Goal: Task Accomplishment & Management: Complete application form

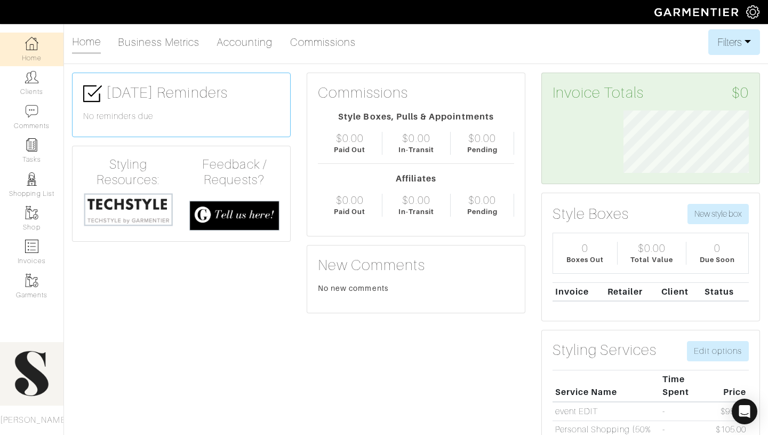
scroll to position [62, 141]
click at [27, 77] on img at bounding box center [31, 76] width 13 height 13
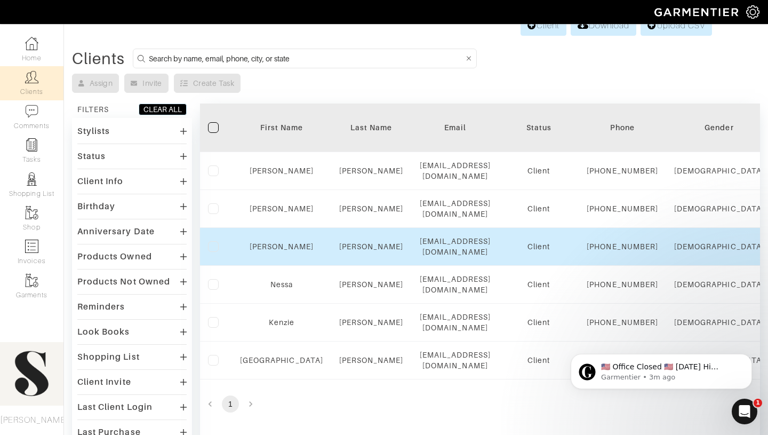
scroll to position [2, 0]
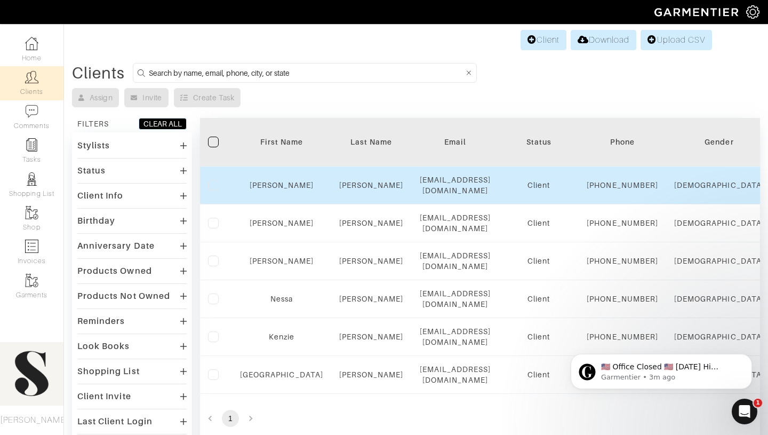
click at [215, 190] on label at bounding box center [213, 185] width 11 height 11
click at [0, 0] on input "checkbox" at bounding box center [0, 0] width 0 height 0
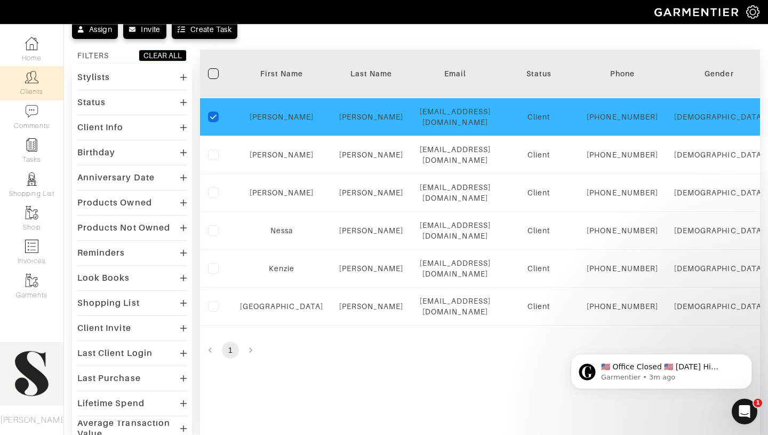
scroll to position [20, 0]
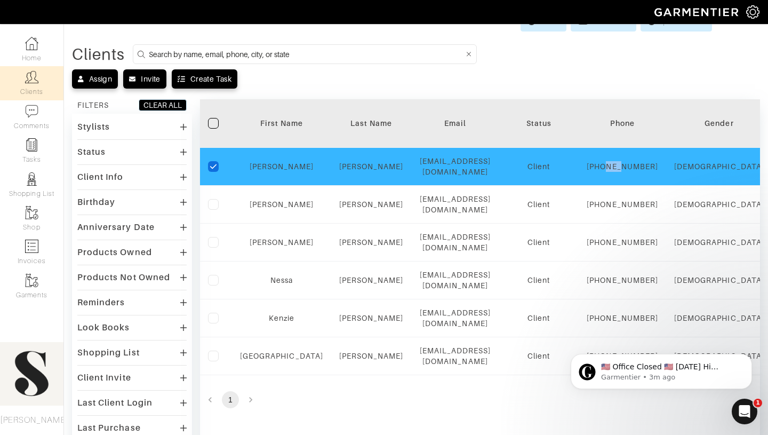
click at [274, 167] on link "[PERSON_NAME]" at bounding box center [282, 166] width 65 height 9
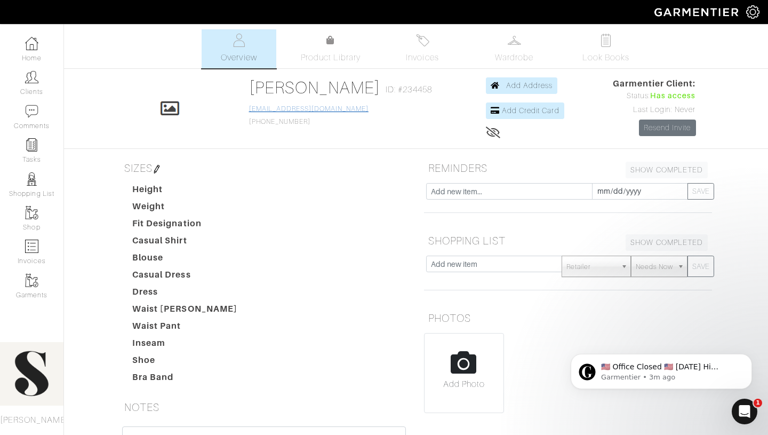
click at [328, 107] on link "[EMAIL_ADDRESS][DOMAIN_NAME]" at bounding box center [308, 108] width 119 height 7
click at [37, 98] on link "Clients" at bounding box center [31, 83] width 63 height 34
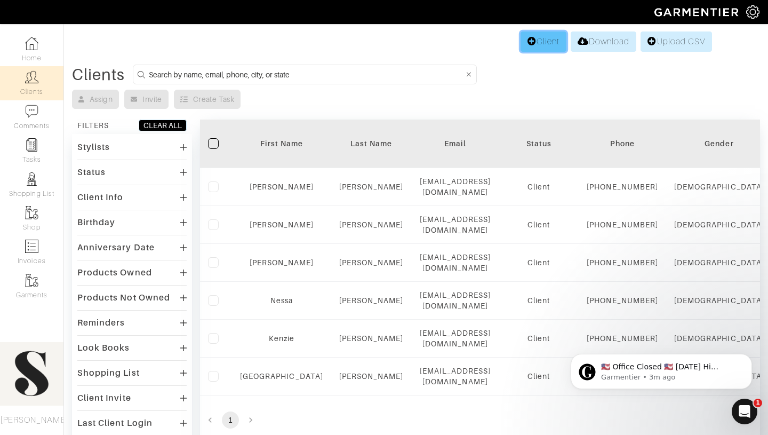
click at [537, 46] on link "Client" at bounding box center [544, 41] width 46 height 20
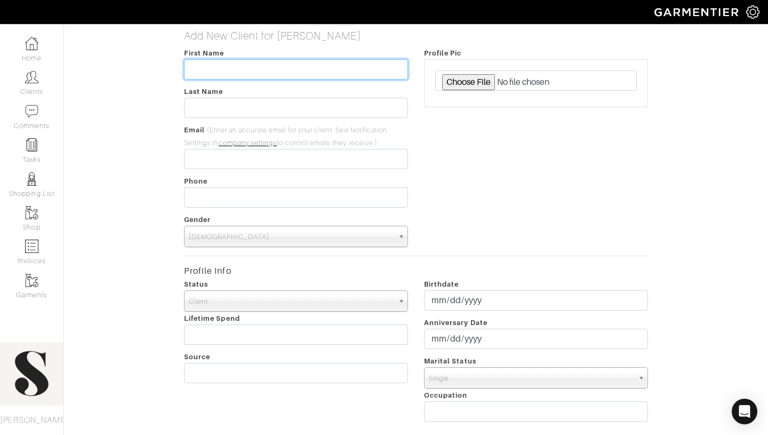
click at [219, 66] on input "text" at bounding box center [296, 69] width 224 height 20
type input "[PERSON_NAME]"
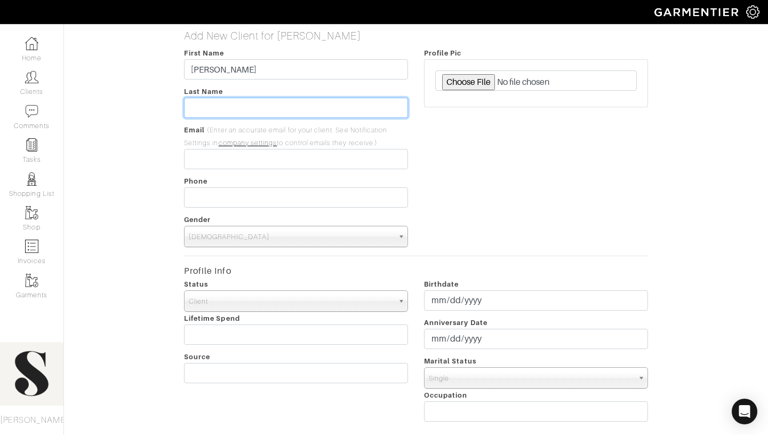
click at [246, 105] on input "text" at bounding box center [296, 108] width 224 height 20
type input "[PERSON_NAME]"
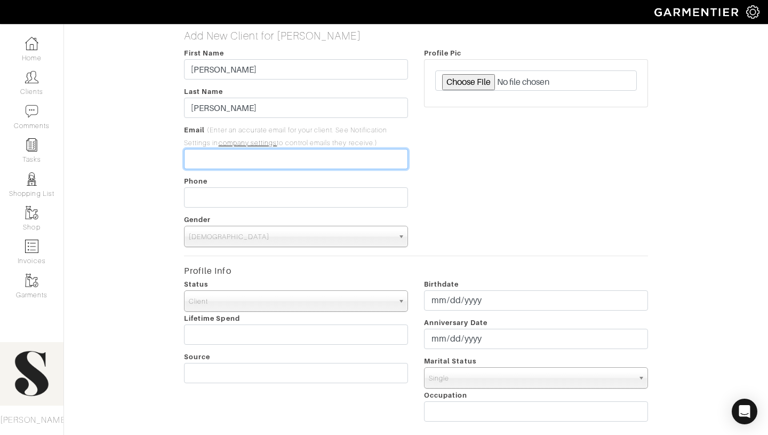
click at [195, 164] on input "email" at bounding box center [296, 159] width 224 height 20
type input "@"
type input "6607344971"
click at [205, 160] on input "6607344971" at bounding box center [296, 159] width 224 height 20
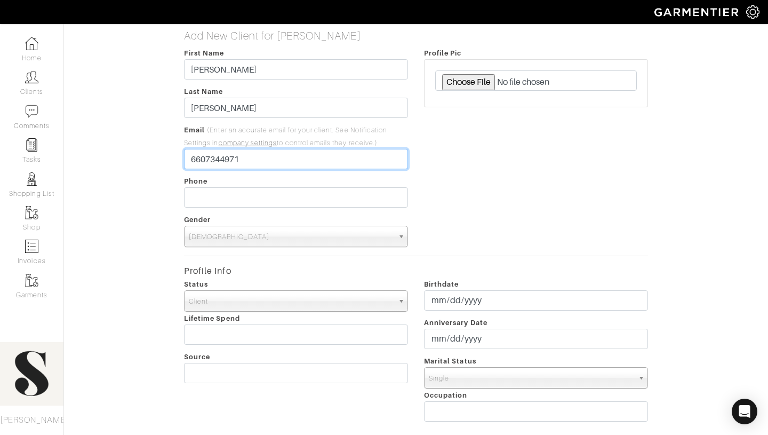
click at [205, 160] on input "6607344971" at bounding box center [296, 159] width 224 height 20
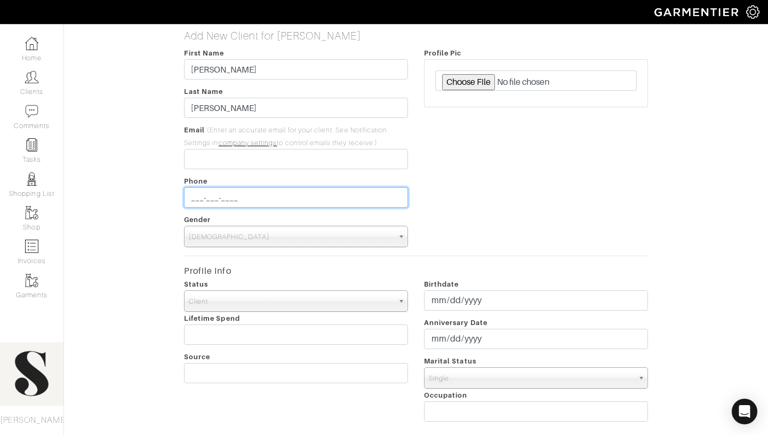
click at [232, 199] on input "___-___-____" at bounding box center [296, 197] width 224 height 20
paste input "6607344971"
type input "[PHONE_NUMBER]"
click at [239, 231] on span "[DEMOGRAPHIC_DATA]" at bounding box center [291, 236] width 205 height 21
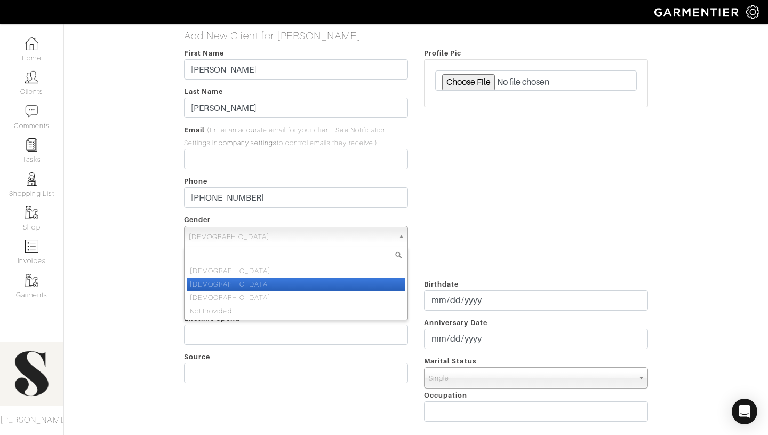
click at [233, 281] on li "[DEMOGRAPHIC_DATA]" at bounding box center [296, 283] width 219 height 13
select select "[DEMOGRAPHIC_DATA]"
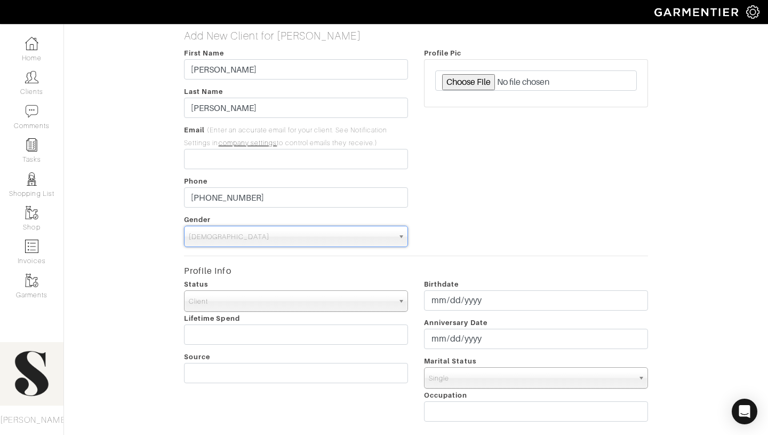
click at [231, 302] on span "Client" at bounding box center [291, 301] width 205 height 21
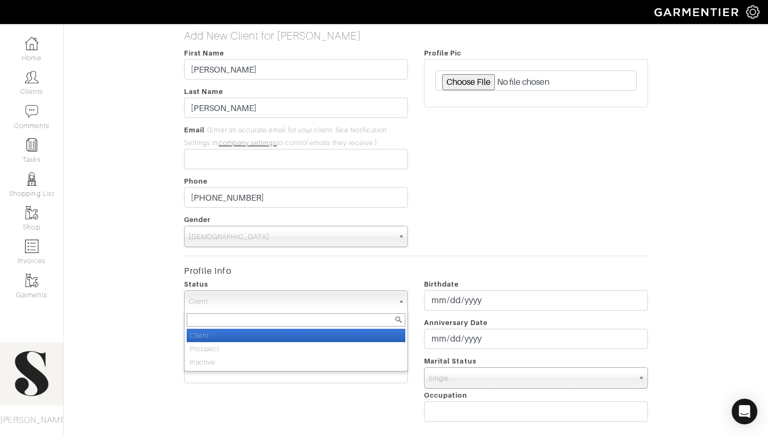
click at [237, 270] on form "First Name [PERSON_NAME] Last Name [PERSON_NAME] Email (Enter an accurate email…" at bounding box center [416, 385] width 464 height 679
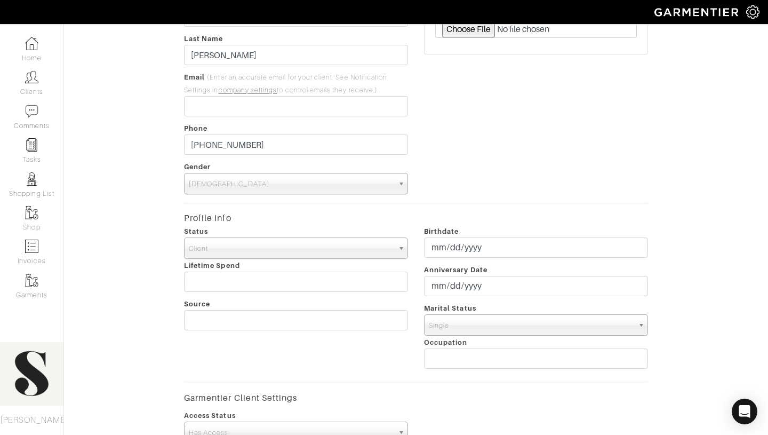
scroll to position [52, 0]
click at [483, 249] on input "date" at bounding box center [536, 248] width 224 height 20
click at [475, 130] on th "[DATE]" at bounding box center [477, 130] width 77 height 14
click at [436, 136] on th "«" at bounding box center [432, 134] width 11 height 14
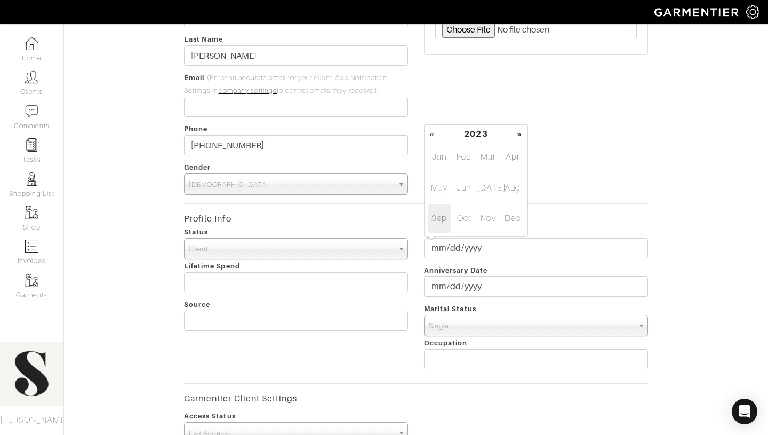
click at [436, 136] on th "«" at bounding box center [432, 134] width 11 height 14
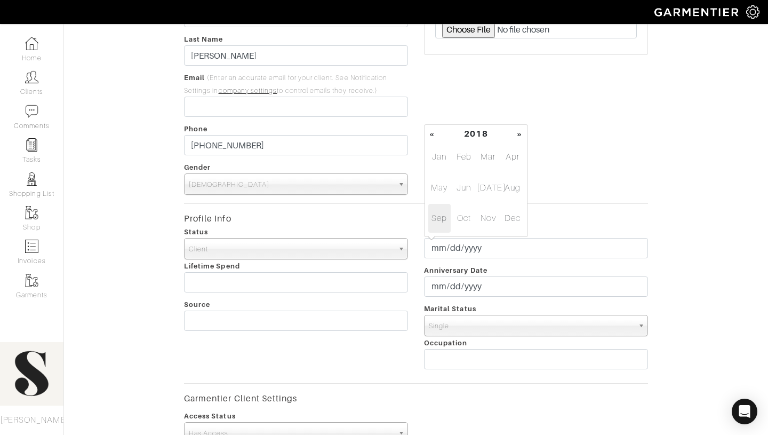
click at [436, 136] on th "«" at bounding box center [432, 134] width 11 height 14
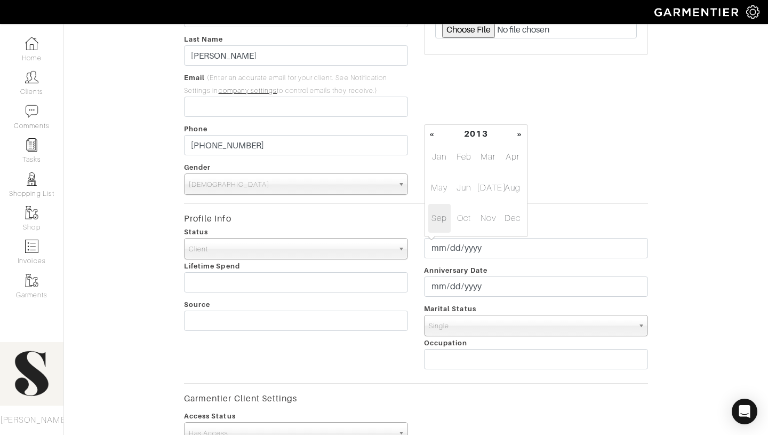
click at [436, 136] on th "«" at bounding box center [432, 134] width 11 height 14
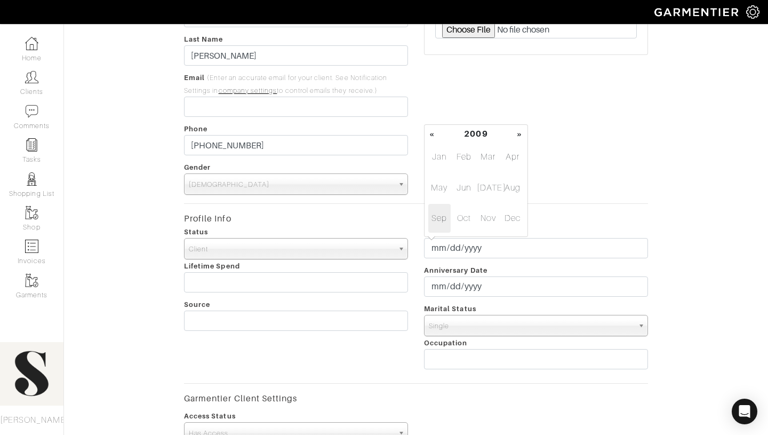
click at [436, 136] on th "«" at bounding box center [432, 134] width 11 height 14
click at [493, 192] on span "[DATE]" at bounding box center [488, 187] width 22 height 29
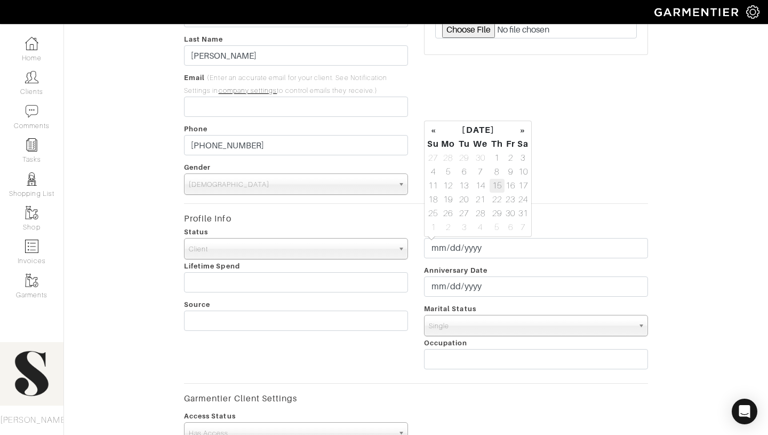
click at [495, 188] on td "15" at bounding box center [497, 186] width 15 height 14
type input "[DATE]"
click at [514, 267] on div "Birthdate [DEMOGRAPHIC_DATA] Anniversary Date Marital Status [DEMOGRAPHIC_DATA]…" at bounding box center [536, 299] width 240 height 149
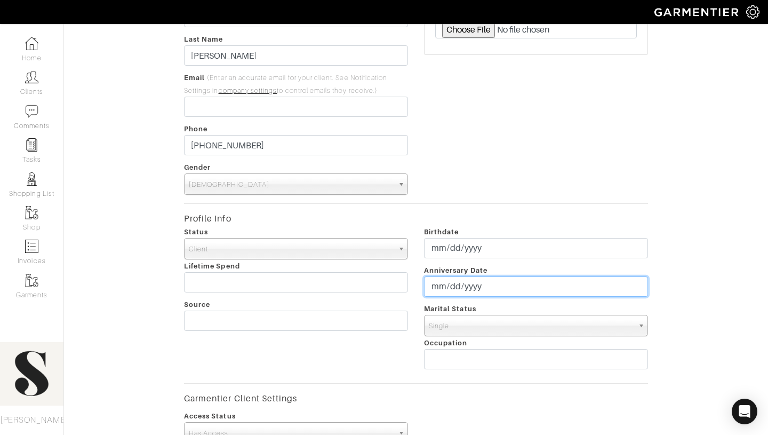
click at [506, 287] on input "date" at bounding box center [536, 286] width 224 height 20
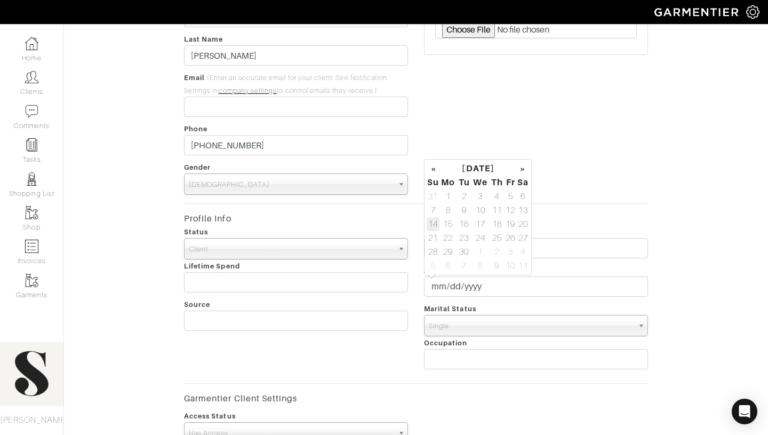
click at [434, 220] on td "14" at bounding box center [433, 224] width 13 height 14
type input "[DATE]"
click at [496, 309] on div "Birthdate [DEMOGRAPHIC_DATA] Anniversary Date [DATE] Marital Status [DEMOGRAPHI…" at bounding box center [536, 299] width 240 height 149
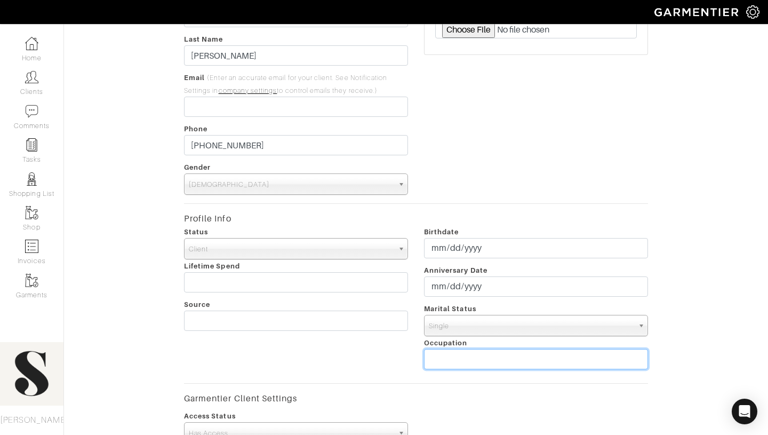
click at [490, 359] on input "text" at bounding box center [536, 359] width 224 height 20
type input "Nurse"
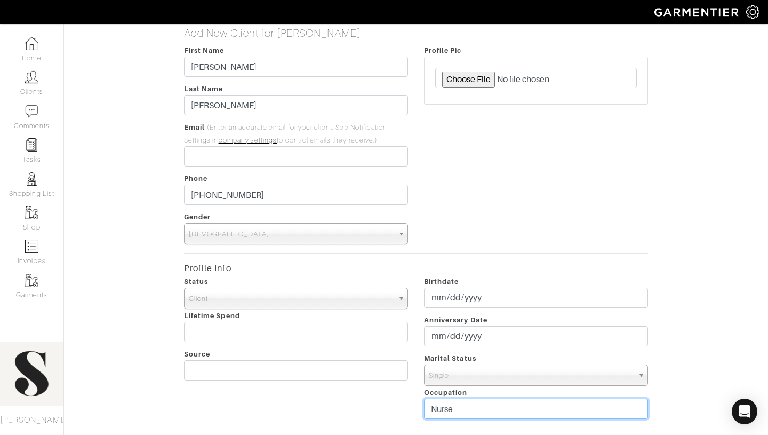
scroll to position [0, 0]
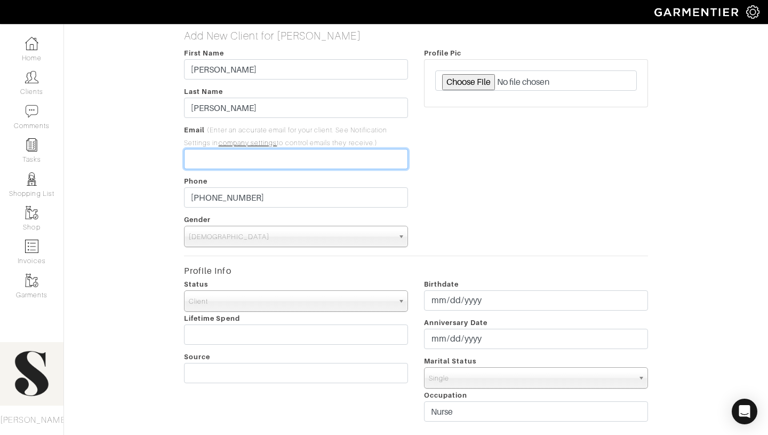
click at [381, 164] on input "email" at bounding box center [296, 159] width 224 height 20
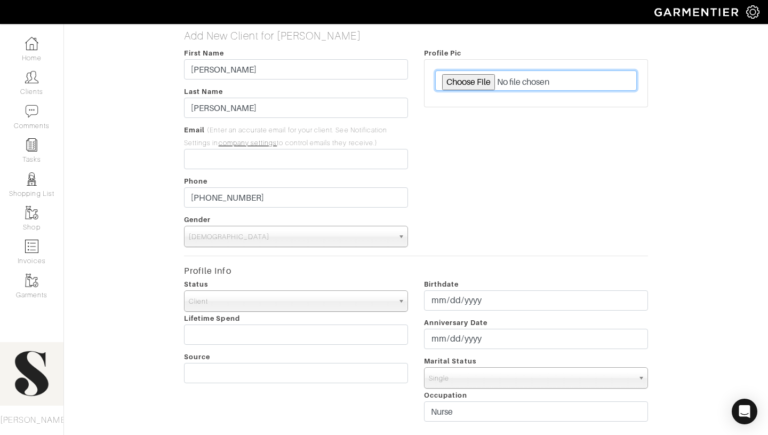
click at [468, 86] on input "file" at bounding box center [536, 80] width 202 height 20
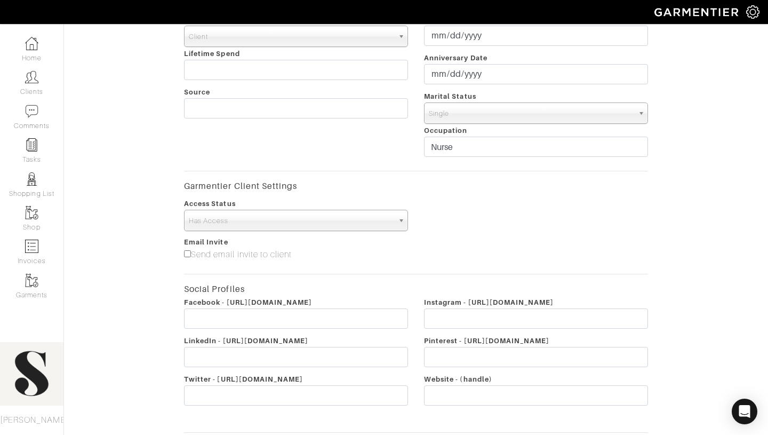
scroll to position [342, 0]
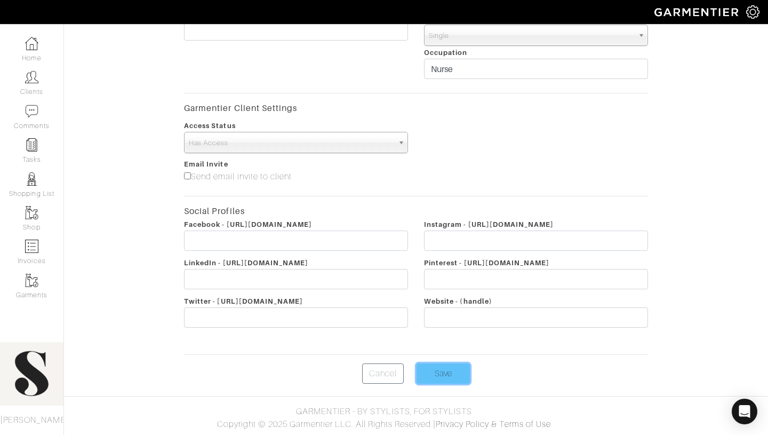
click at [441, 376] on input "Save" at bounding box center [443, 373] width 53 height 20
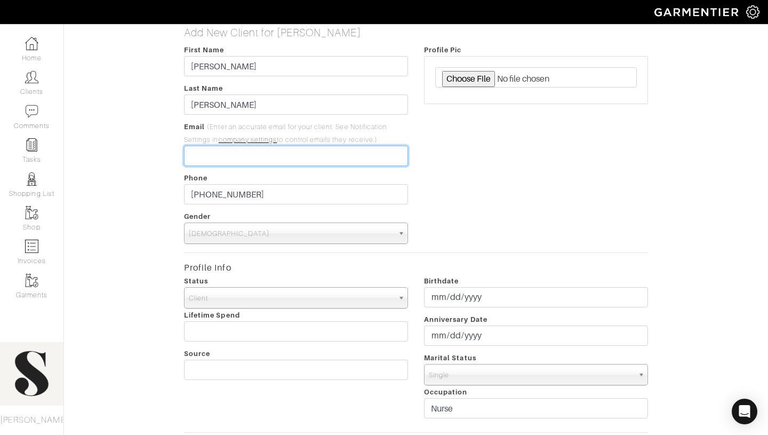
scroll to position [0, 0]
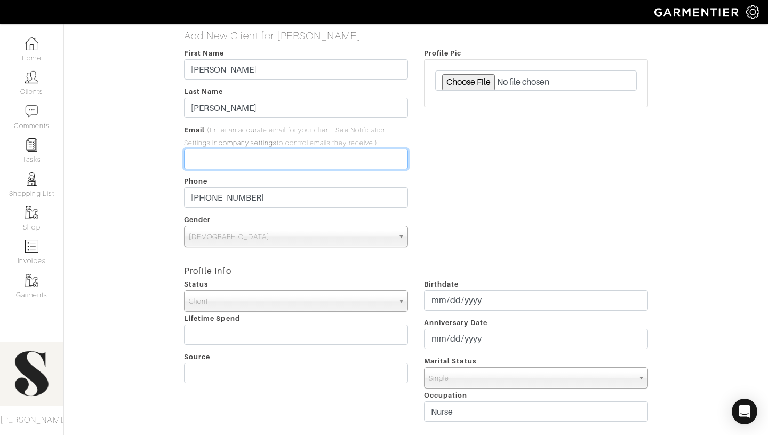
click at [357, 166] on input "email" at bounding box center [296, 159] width 224 height 20
